Goal: Check status: Check status

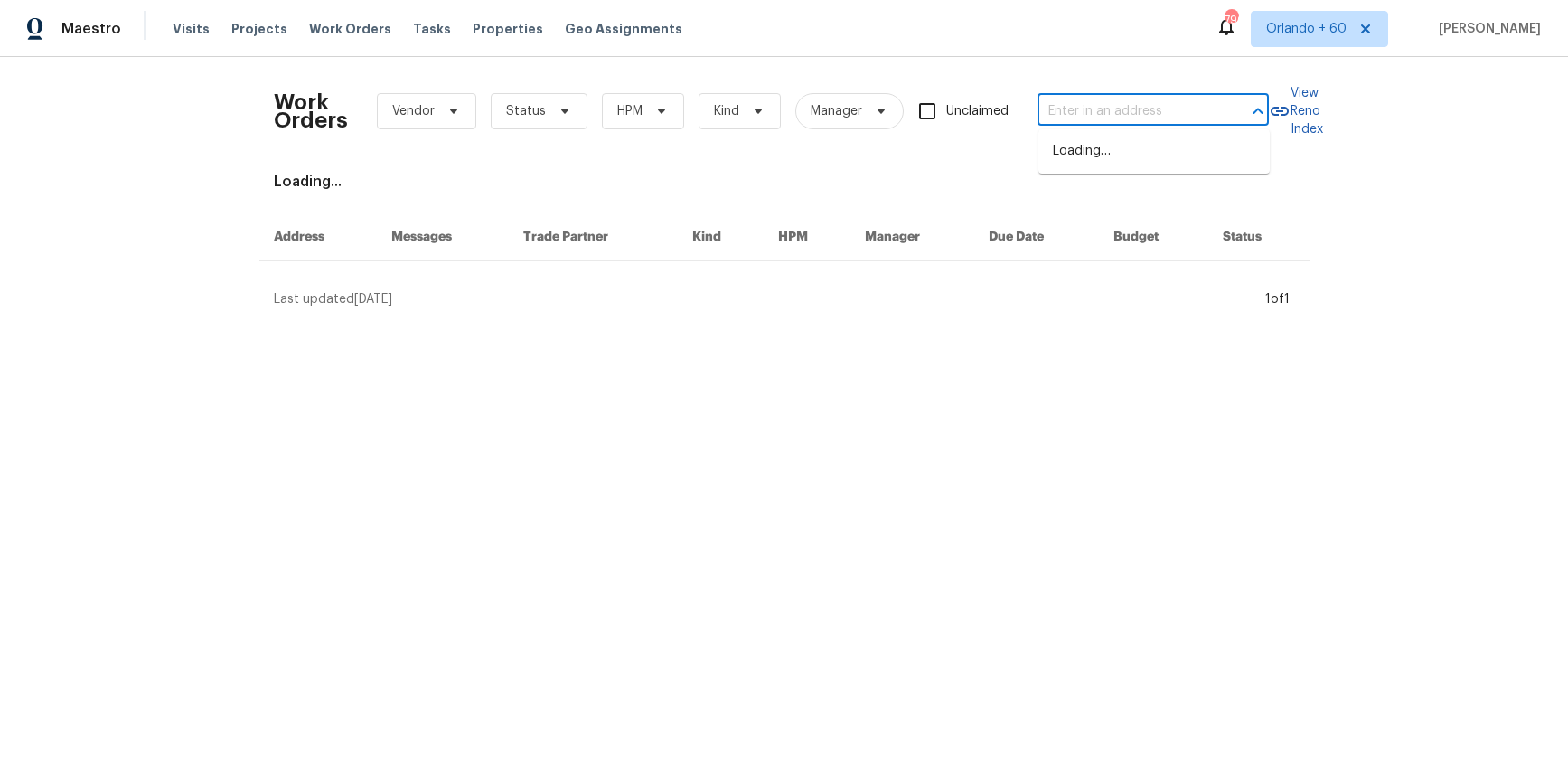
click at [1074, 106] on input "text" at bounding box center [1128, 111] width 180 height 28
paste input "[STREET_ADDRESS]"
type input "[STREET_ADDRESS]"
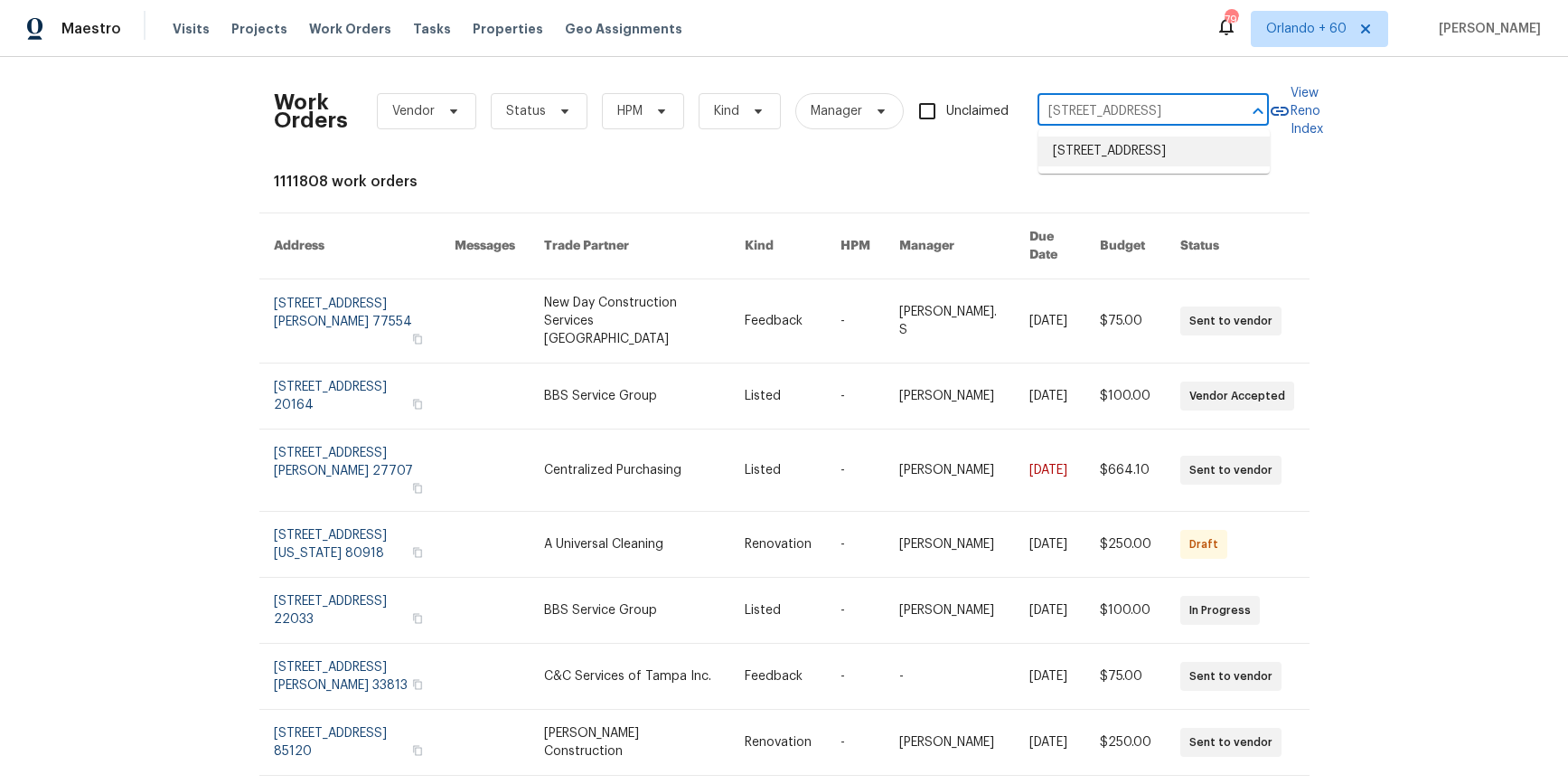
click at [1114, 166] on li "[STREET_ADDRESS]" at bounding box center [1154, 151] width 231 height 30
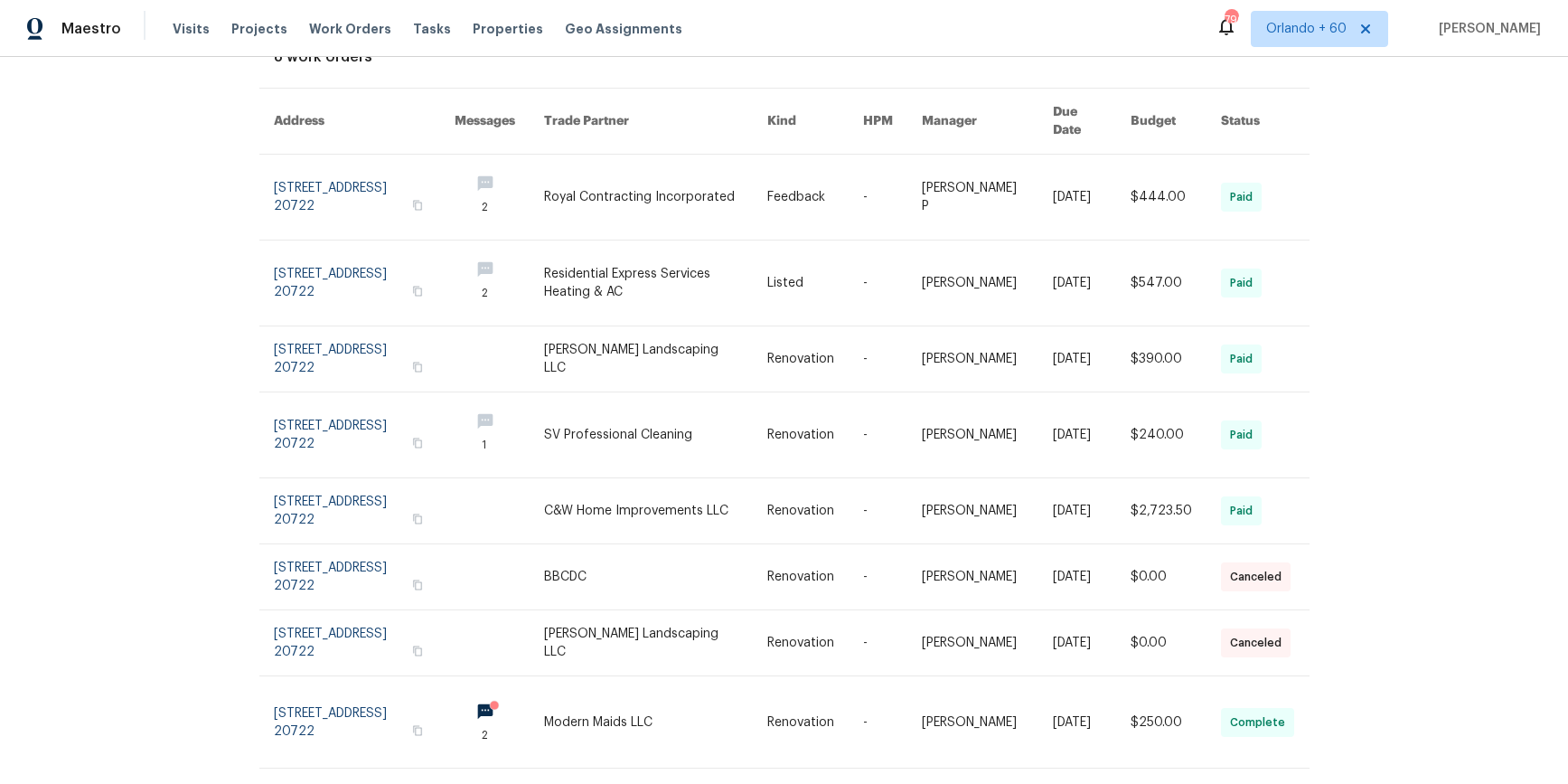
scroll to position [145, 0]
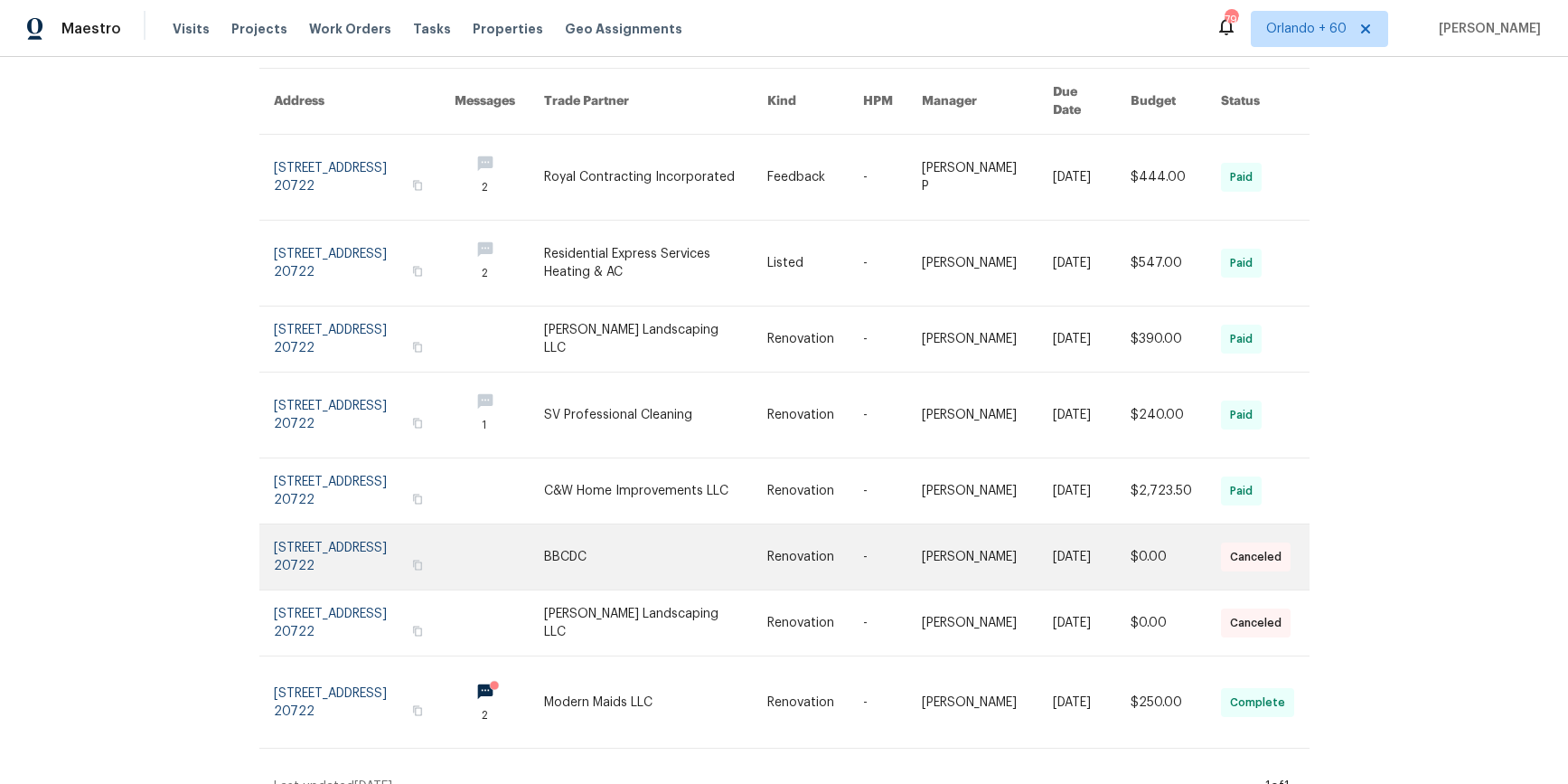
click at [638, 530] on link at bounding box center [655, 558] width 223 height 65
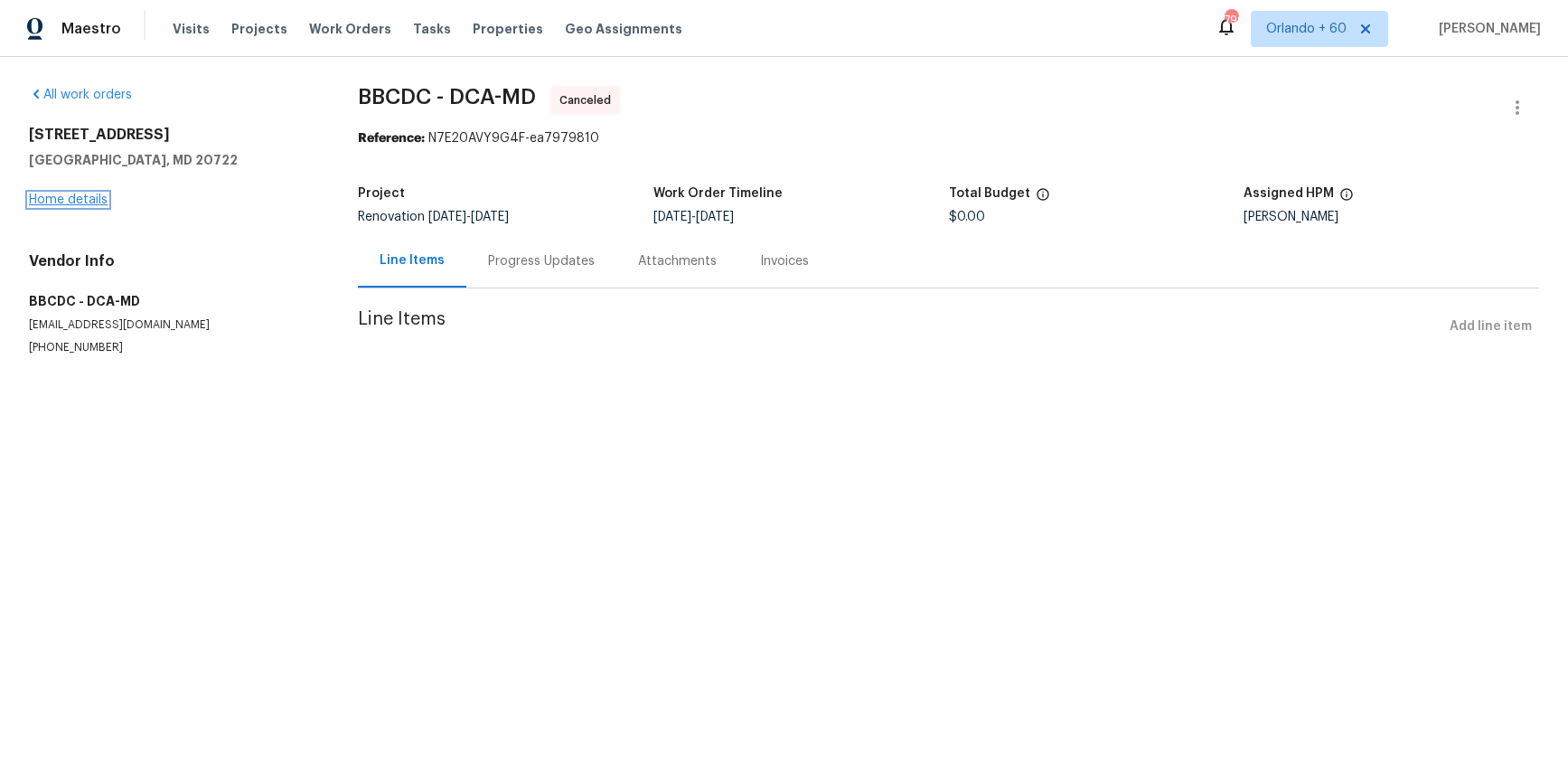
click at [94, 195] on link "Home details" at bounding box center [68, 200] width 79 height 12
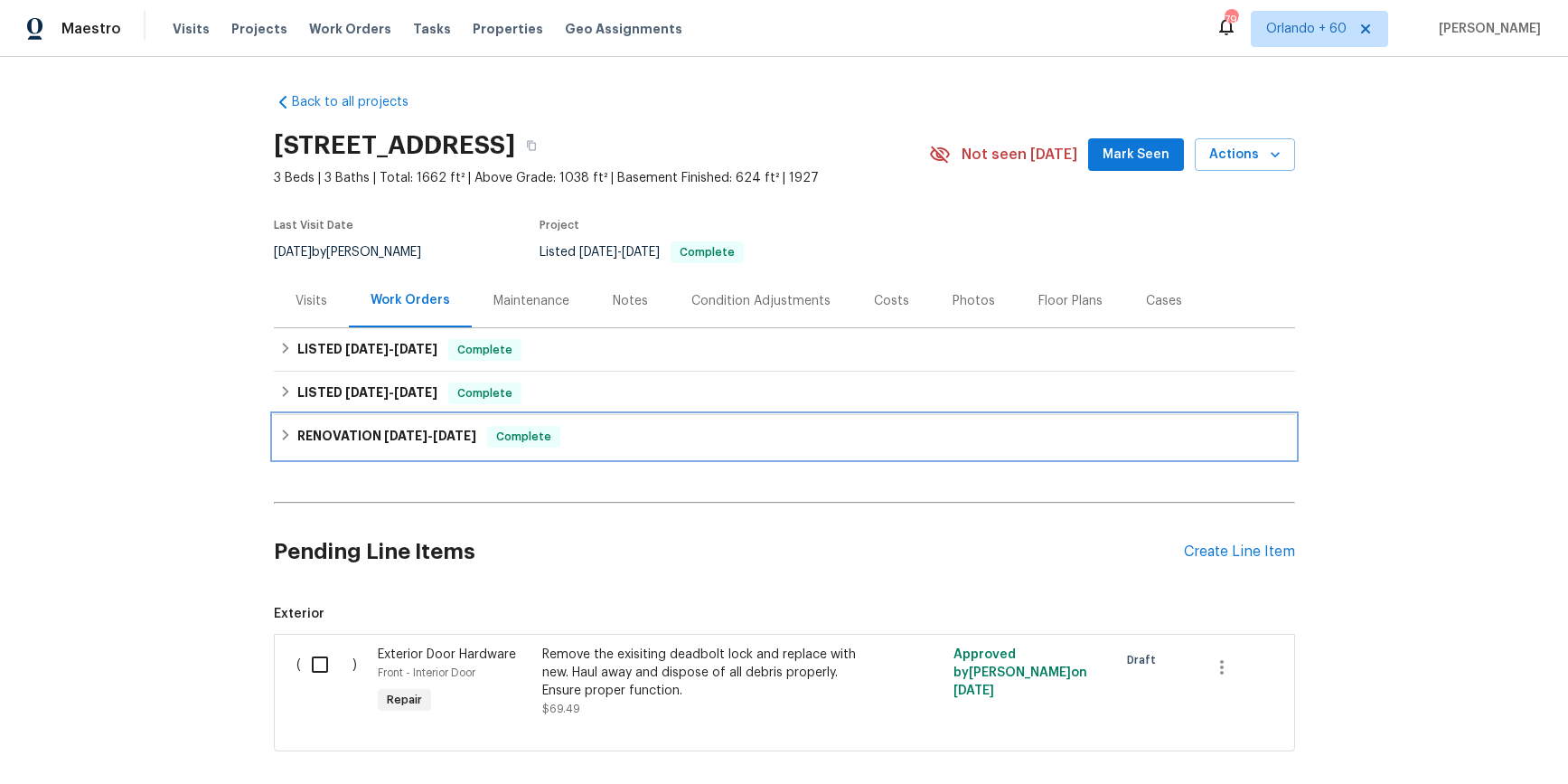
click at [288, 444] on div "RENOVATION [DATE] - [DATE] Complete" at bounding box center [784, 437] width 1011 height 22
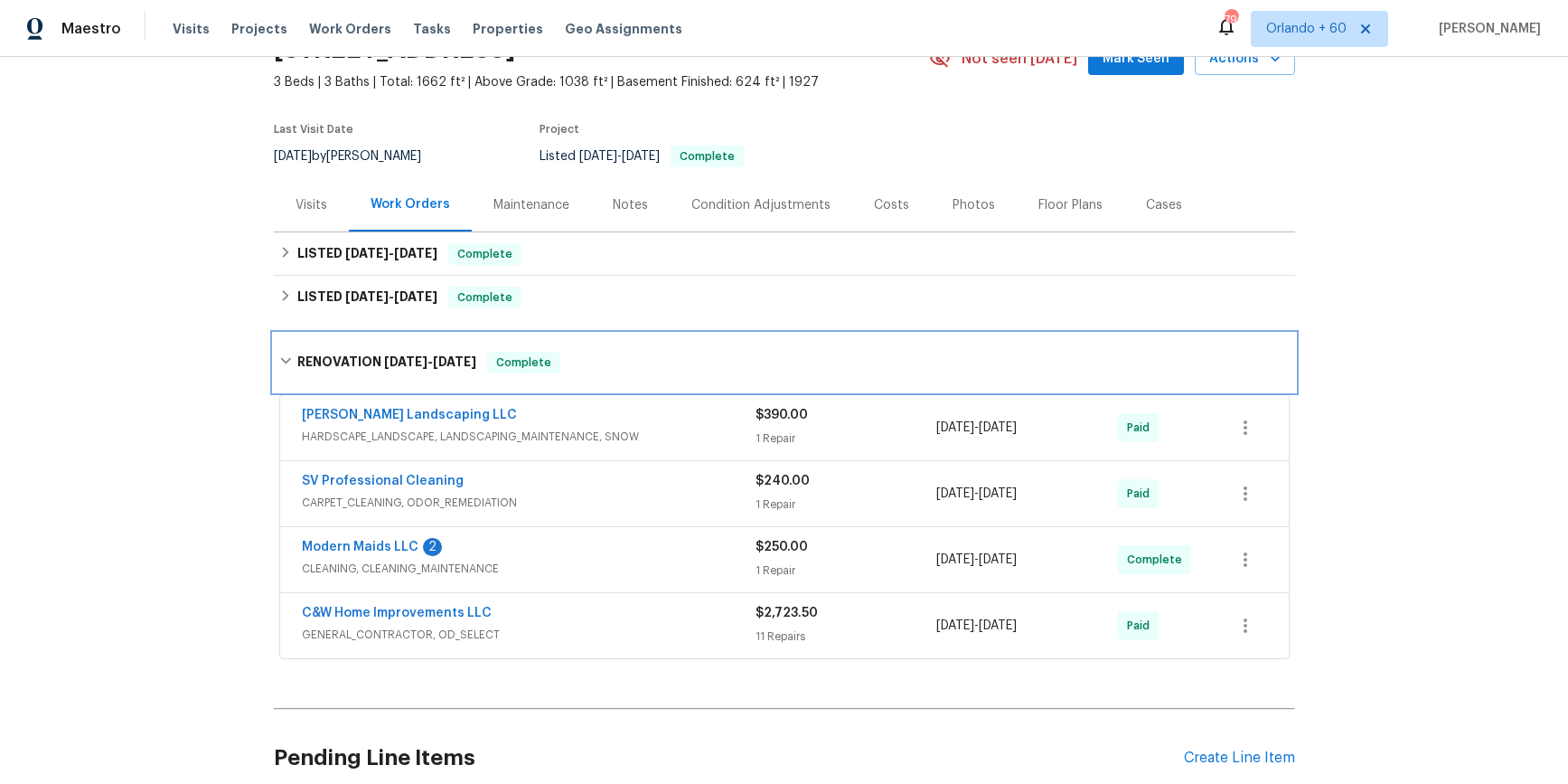
scroll to position [129, 0]
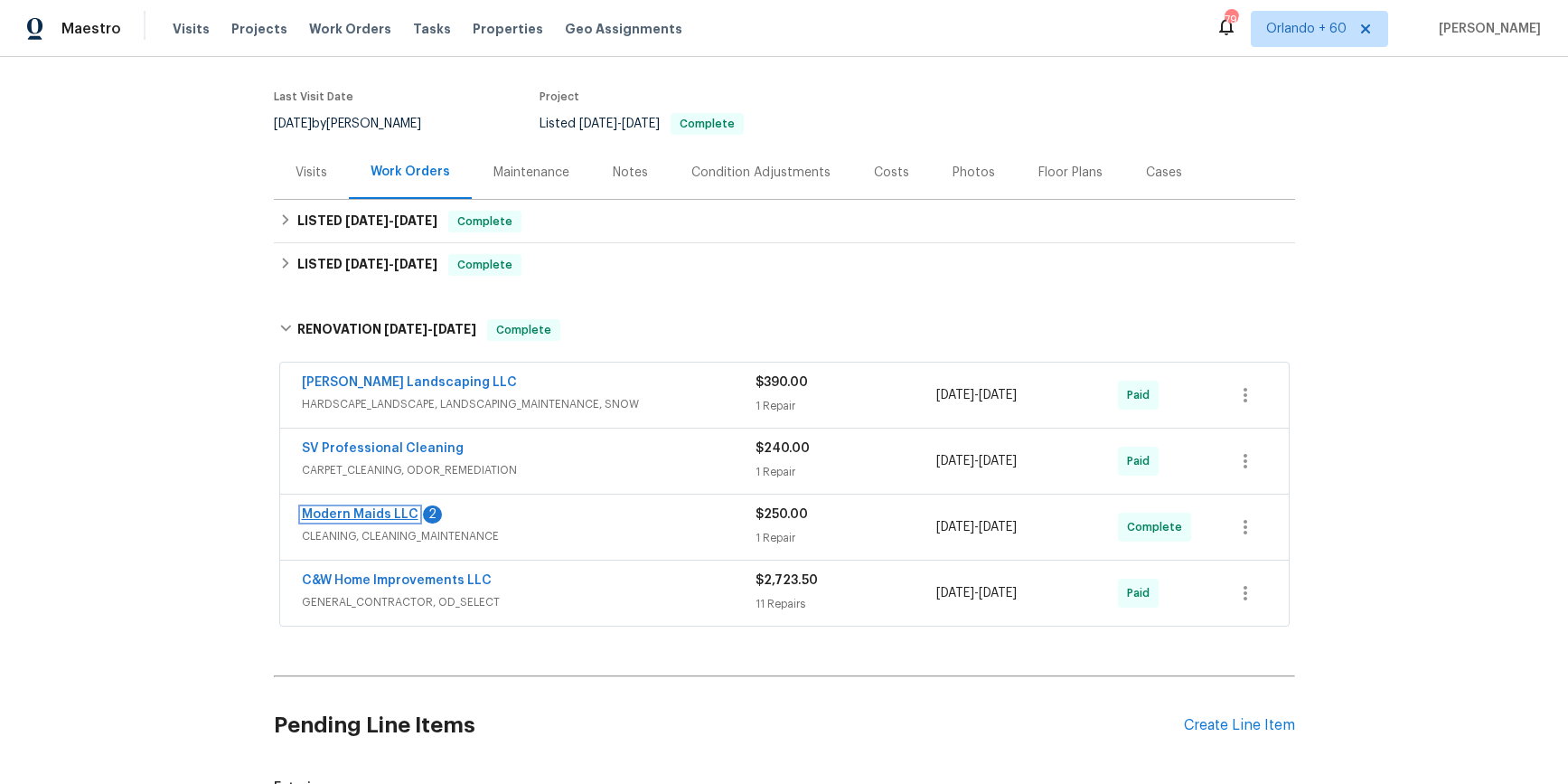
click at [372, 510] on link "Modern Maids LLC" at bounding box center [361, 514] width 117 height 12
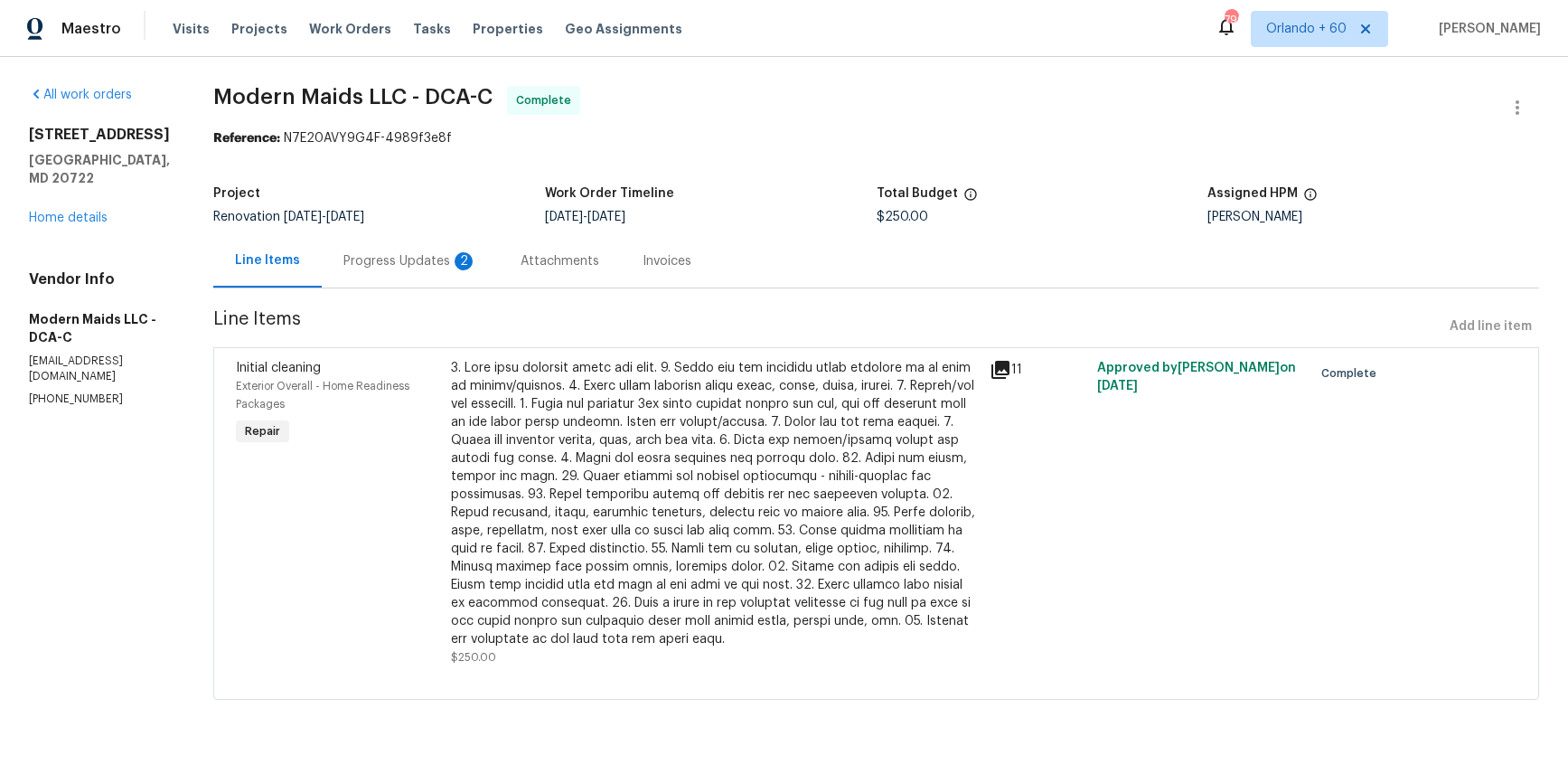
click at [427, 259] on div "Progress Updates 2" at bounding box center [410, 261] width 133 height 18
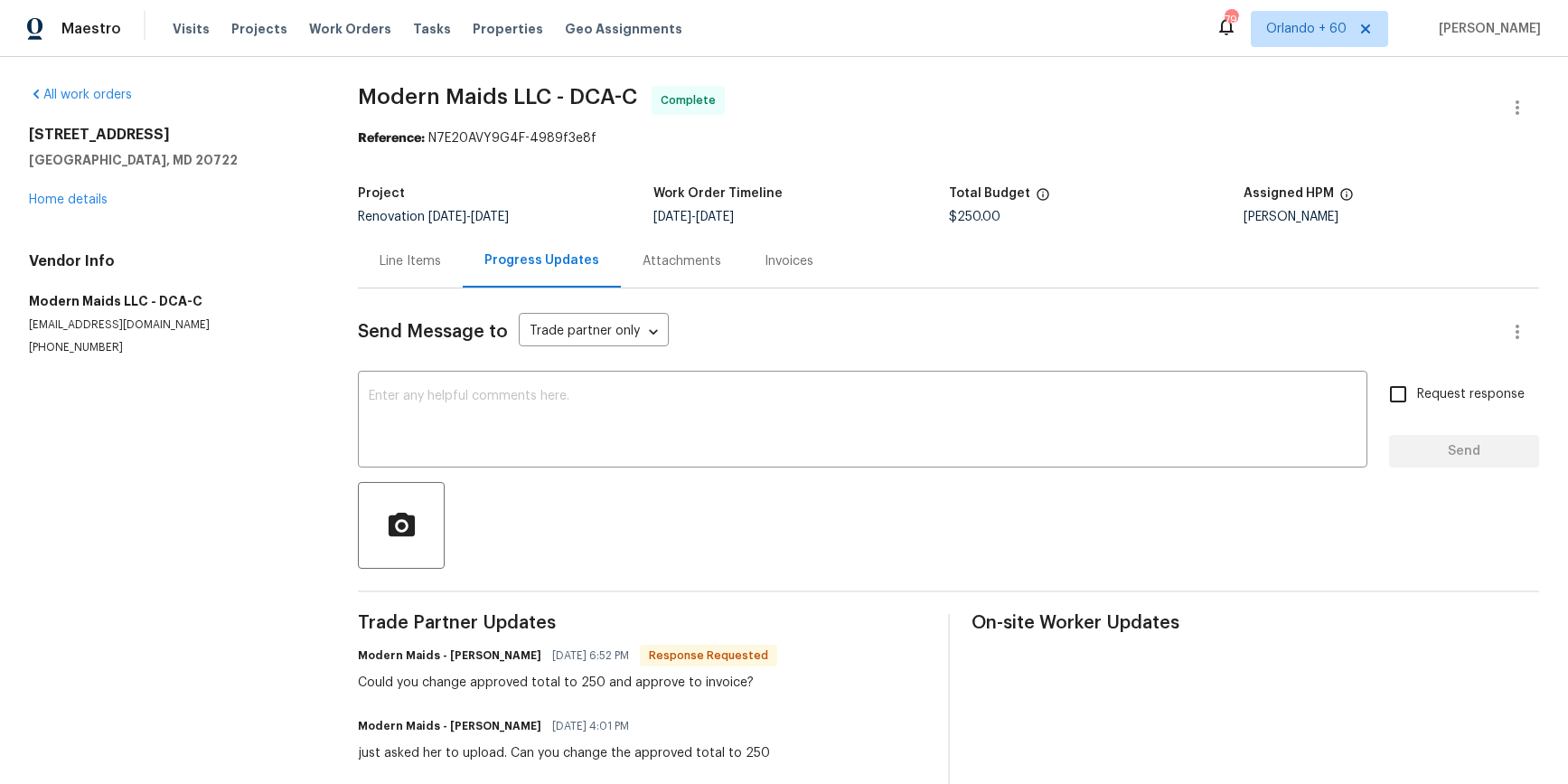
click at [806, 244] on div "Invoices" at bounding box center [789, 261] width 92 height 54
